Goal: Task Accomplishment & Management: Manage account settings

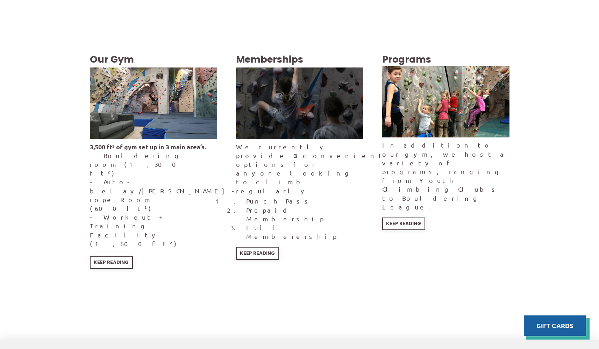
scroll to position [1285, 0]
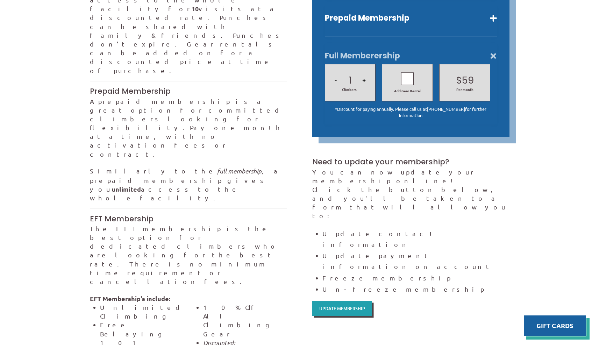
scroll to position [344, 0]
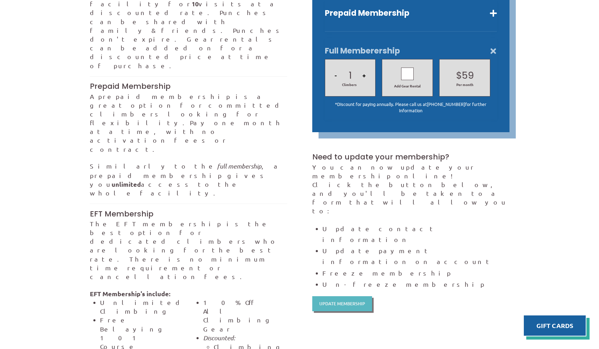
click at [335, 301] on span "Update Membership" at bounding box center [342, 303] width 46 height 5
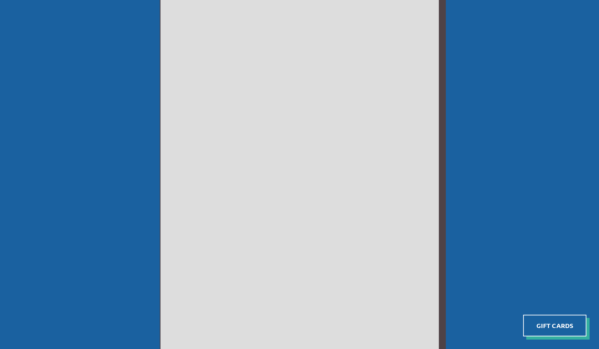
scroll to position [267, 0]
